Goal: Transaction & Acquisition: Purchase product/service

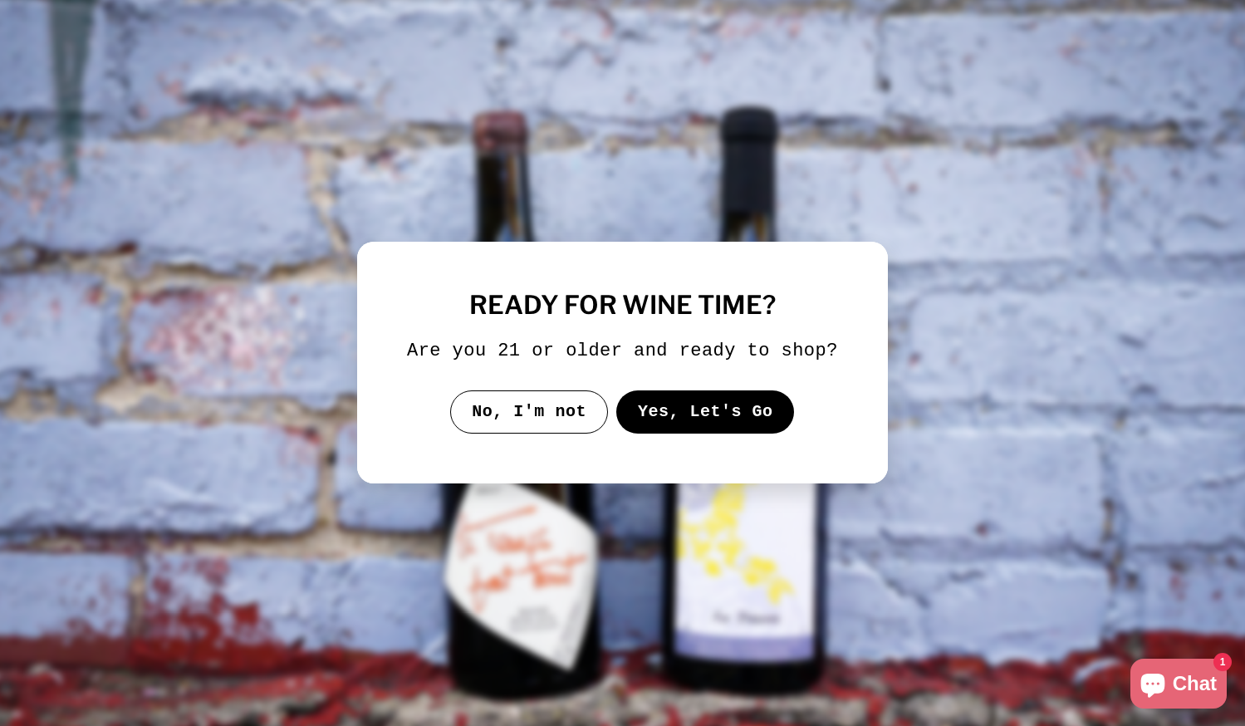
click at [657, 434] on button "Yes, Let's Go" at bounding box center [705, 411] width 179 height 43
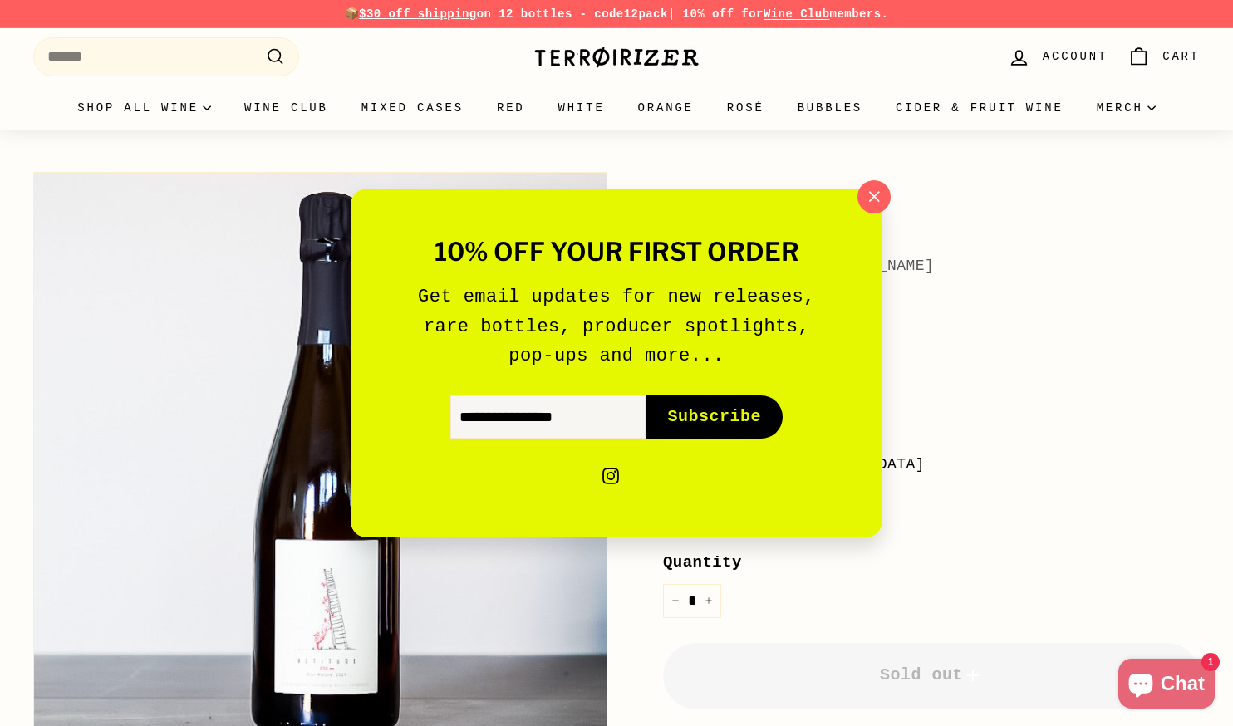
click at [985, 273] on div "10% off your first order Get email updates for new releases, rare bottles, prod…" at bounding box center [616, 363] width 1233 height 726
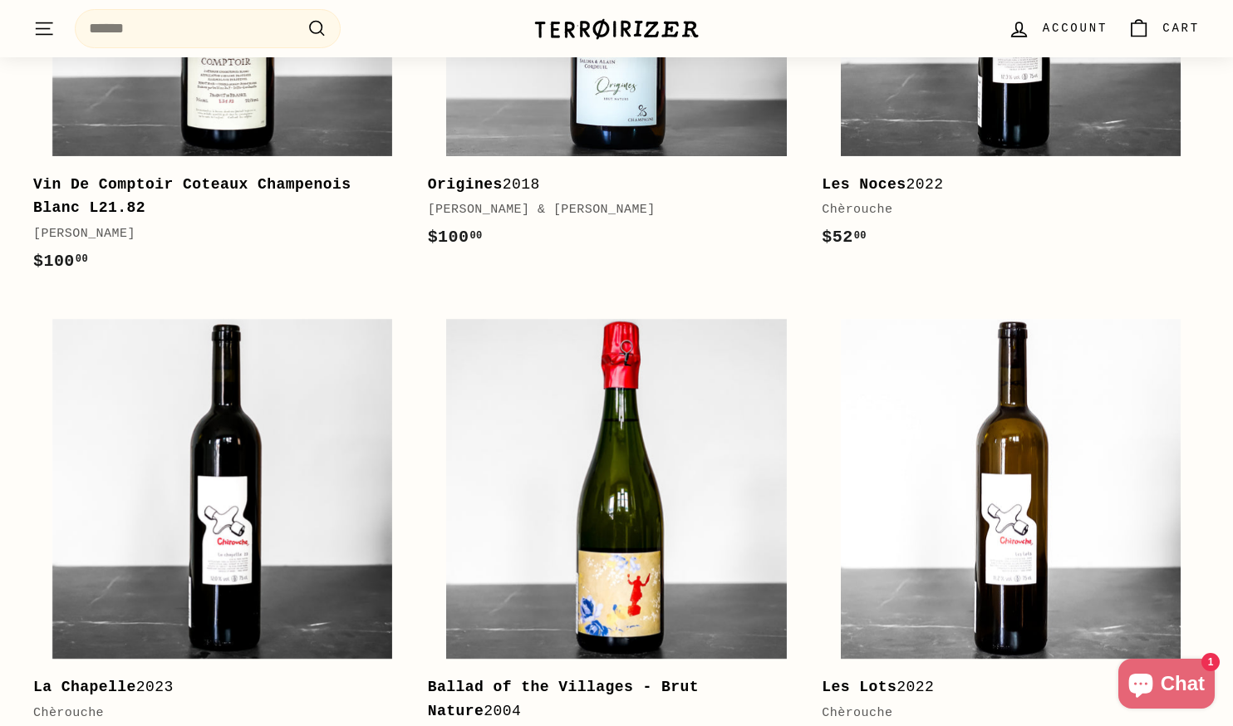
scroll to position [2161, 0]
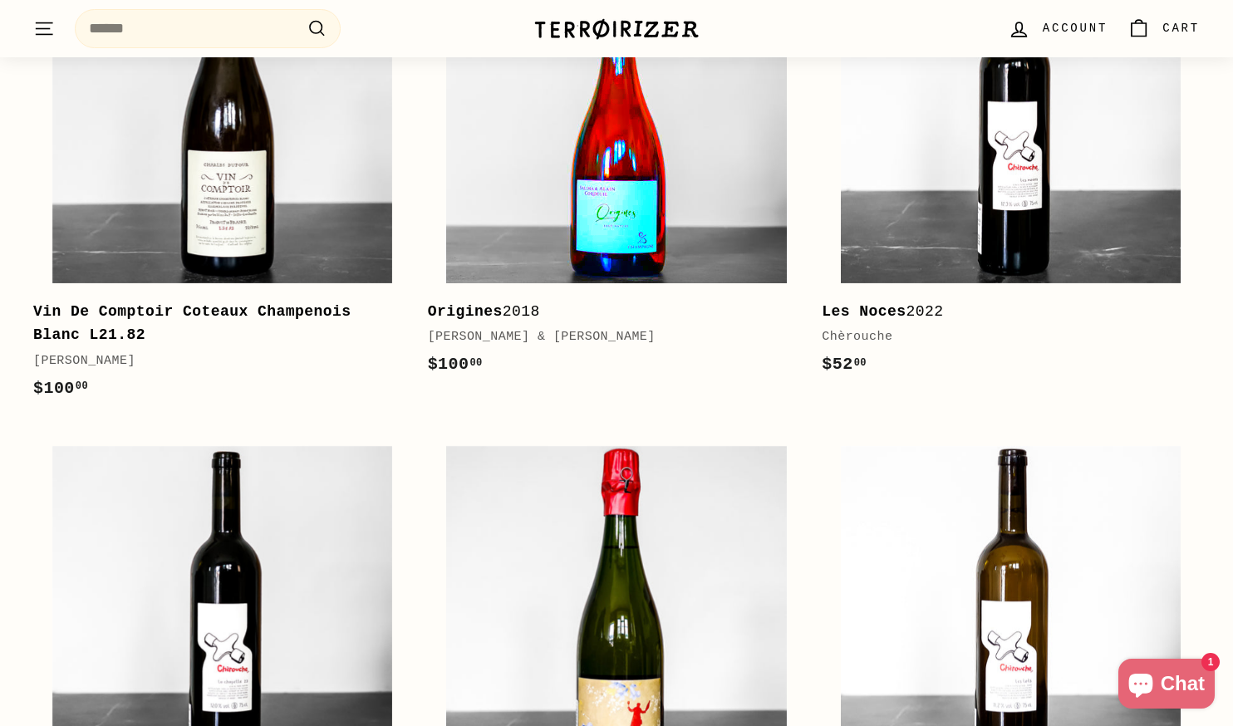
click at [636, 189] on img at bounding box center [616, 113] width 340 height 340
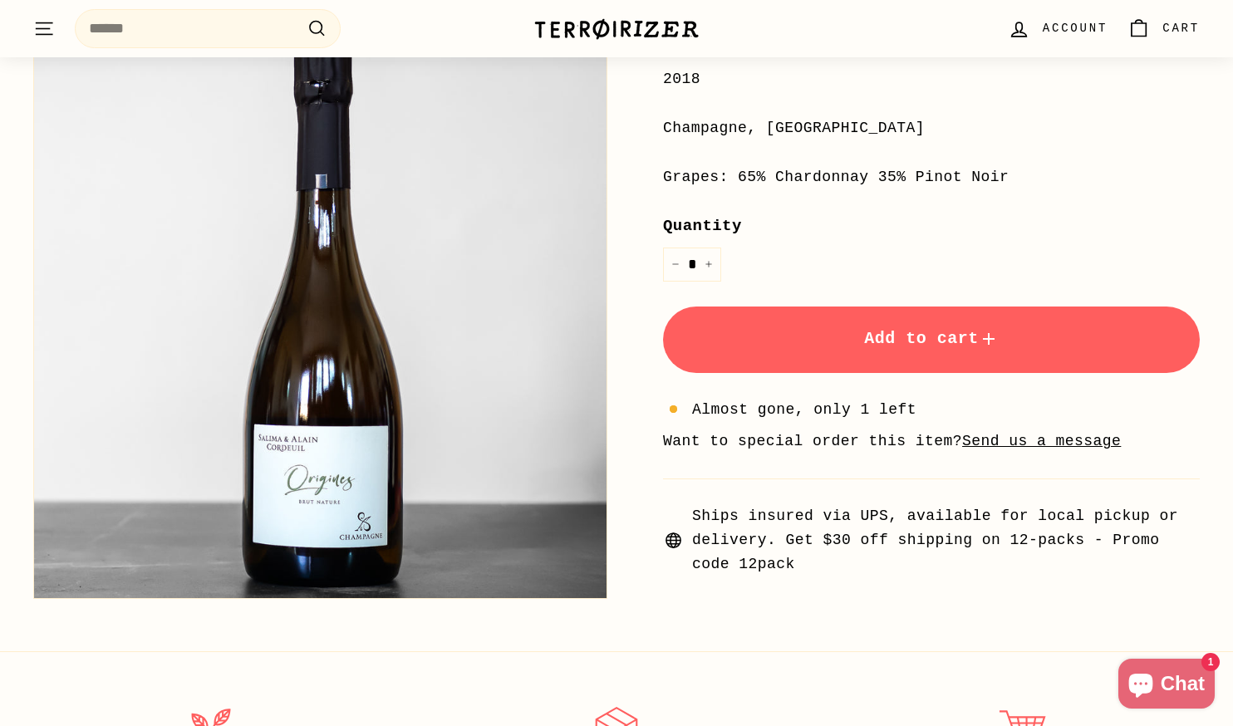
scroll to position [339, 0]
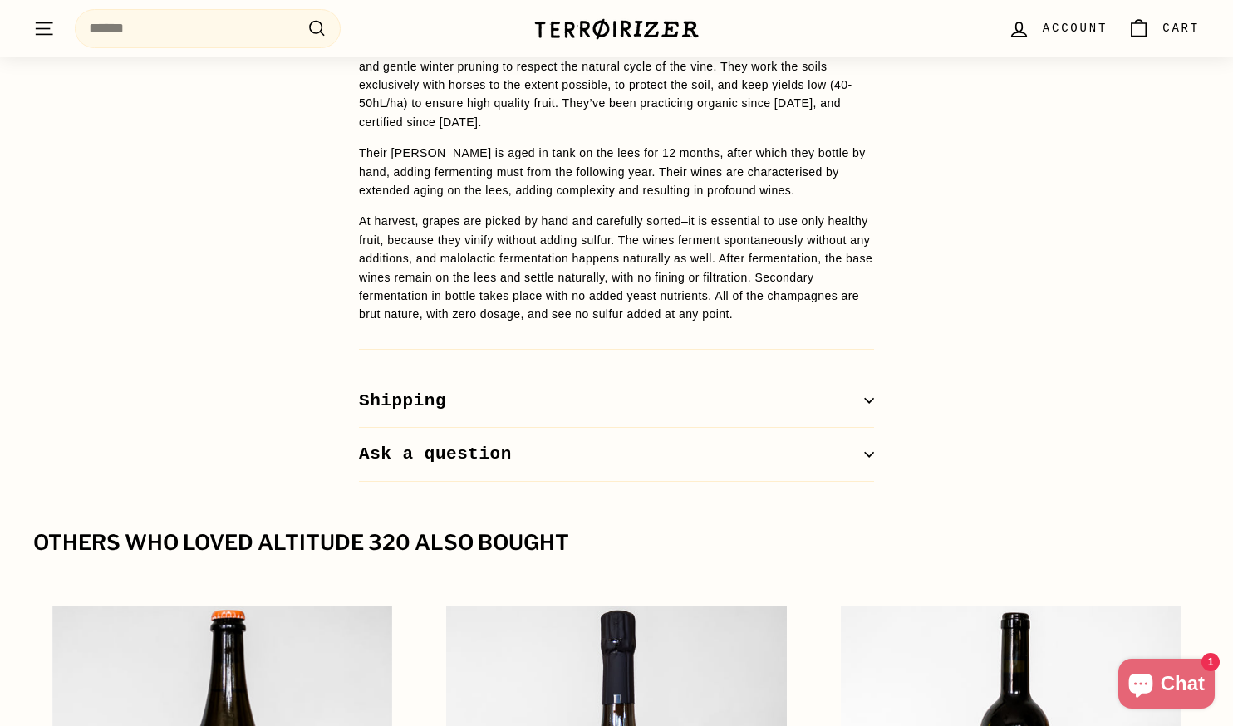
scroll to position [833, 0]
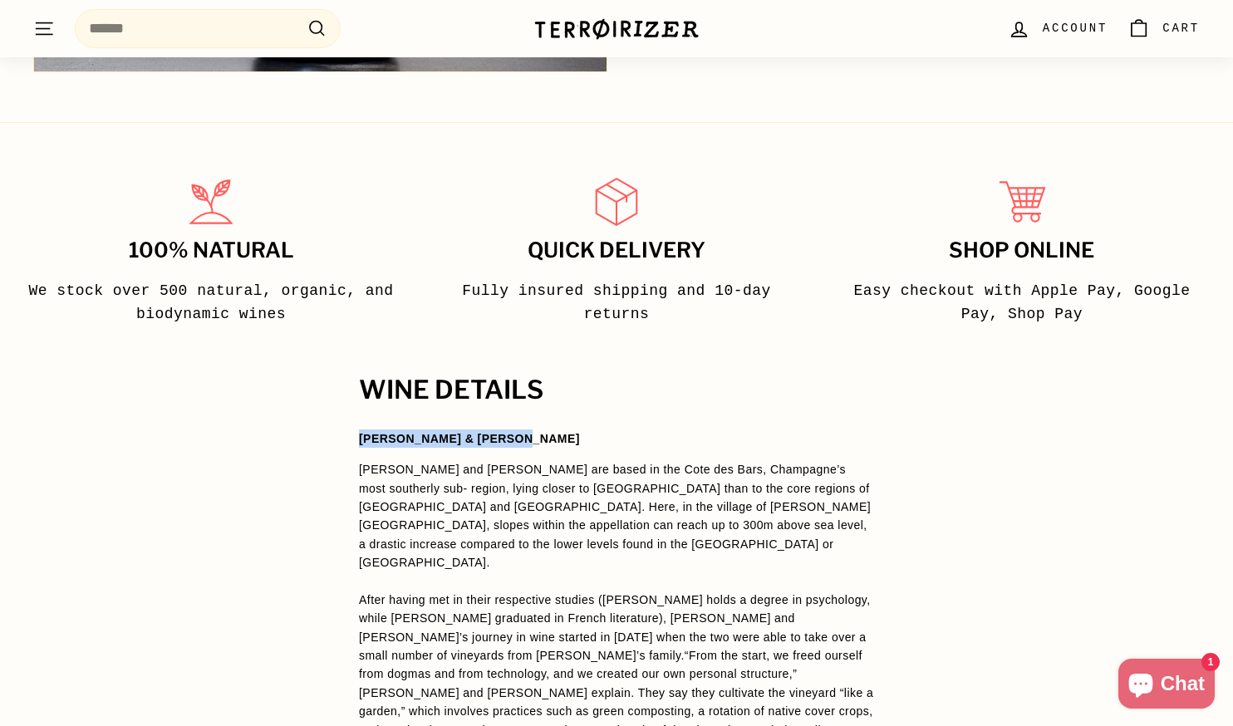
drag, startPoint x: 508, startPoint y: 441, endPoint x: 341, endPoint y: 440, distance: 167.0
copy strong "[PERSON_NAME] & [PERSON_NAME]"
